Goal: Find specific page/section: Find specific page/section

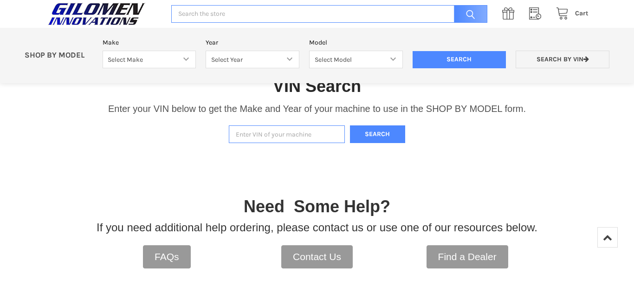
click at [325, 139] on input "Enter VIN of your machine" at bounding box center [287, 134] width 116 height 18
type input "4xawh76a8c2256883"
click at [365, 134] on button "Search" at bounding box center [378, 134] width 56 height 18
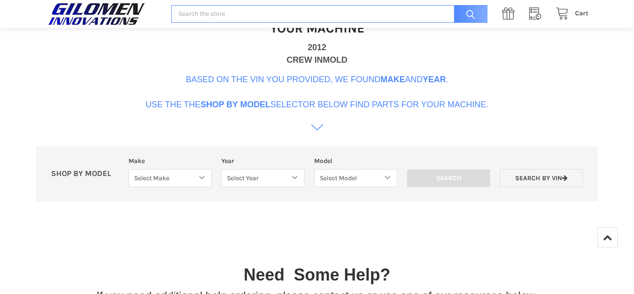
scroll to position [386, 0]
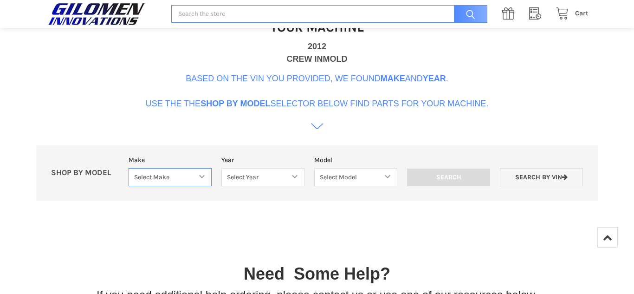
click at [203, 176] on select "Select Make Bobcat UTV Gravely UTV ACE 900 RANGER 570 Ranger 700 / 800 RANGER 9…" at bounding box center [170, 177] width 83 height 18
select select "476"
click at [129, 168] on select "Select Make Bobcat UTV Gravely UTV ACE 900 RANGER 570 Ranger 700 / 800 RANGER 9…" at bounding box center [170, 177] width 83 height 18
click at [295, 176] on select "Select Year [DATE]-[DATE]" at bounding box center [262, 177] width 85 height 18
select select "582"
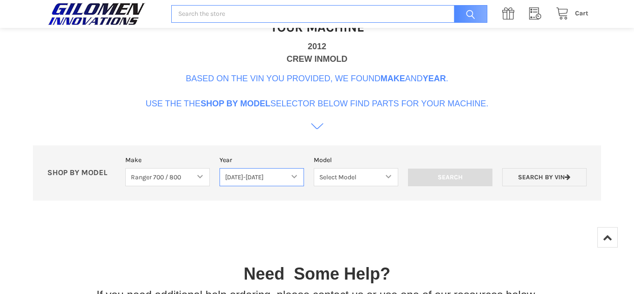
click at [220, 168] on select "Select Year [DATE]-[DATE]" at bounding box center [262, 177] width 85 height 18
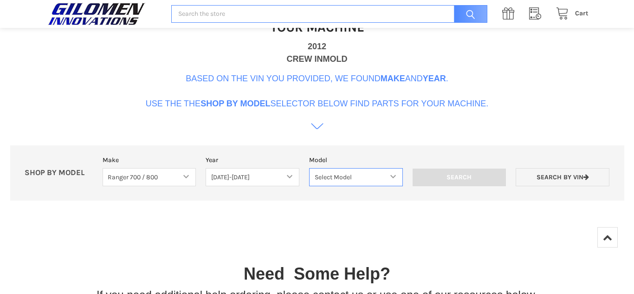
click at [390, 176] on select "Select Model [DATE]-[DATE] Ranger 700 / 800 Models" at bounding box center [356, 177] width 94 height 18
select select "477"
click at [309, 168] on select "Select Model [DATE]-[DATE] Ranger 700 / 800 Models" at bounding box center [356, 177] width 94 height 18
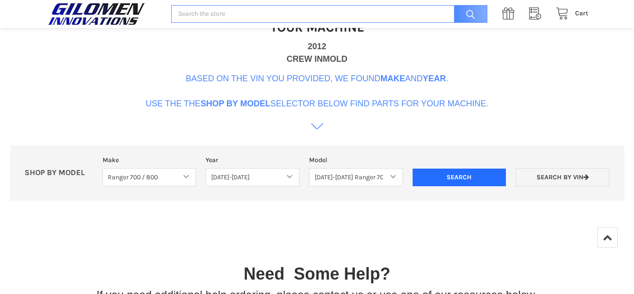
click at [428, 180] on input "Search" at bounding box center [460, 178] width 94 height 18
